Goal: Task Accomplishment & Management: Manage account settings

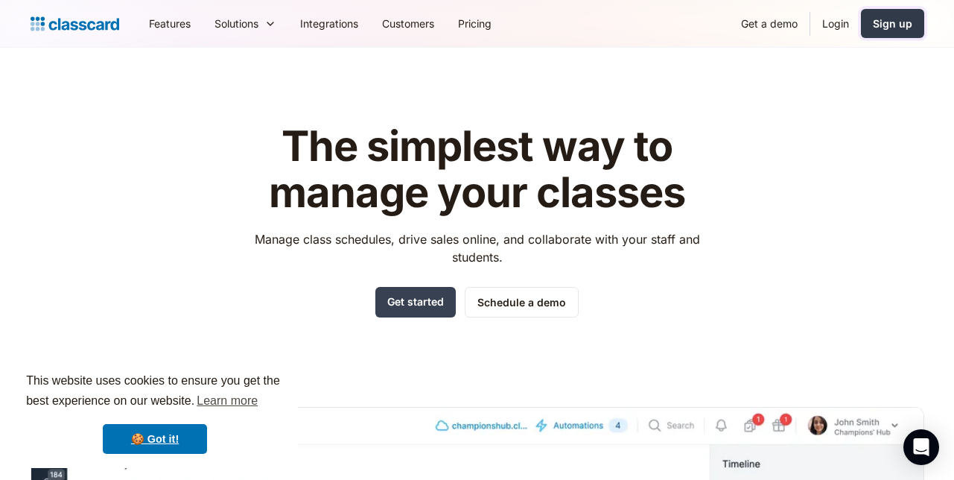
click at [912, 16] on div "Sign up" at bounding box center [892, 24] width 39 height 16
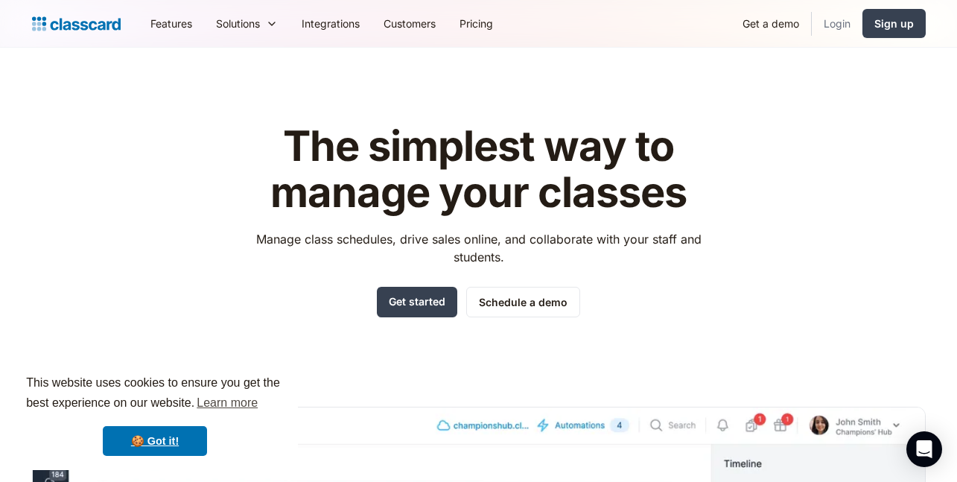
click at [845, 19] on link "Login" at bounding box center [837, 24] width 51 height 34
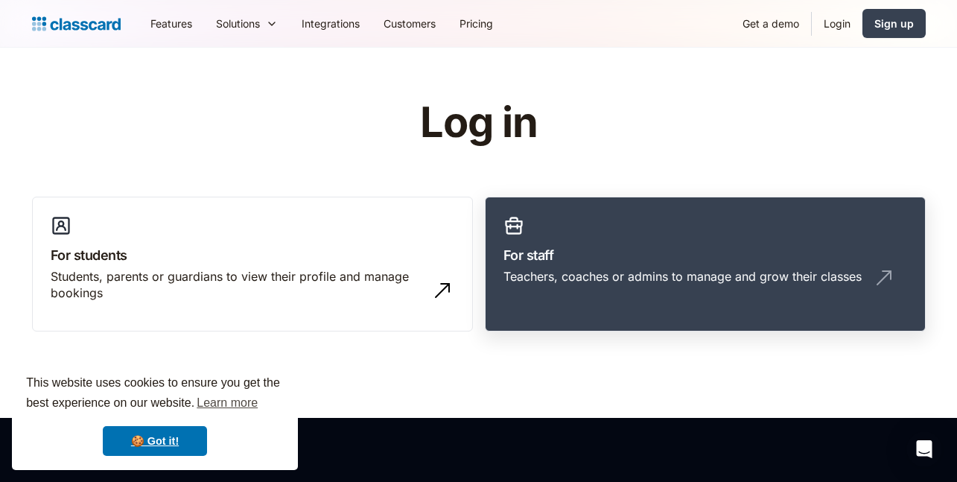
click at [724, 246] on h3 "For staff" at bounding box center [706, 255] width 404 height 20
